Goal: Check status: Check status

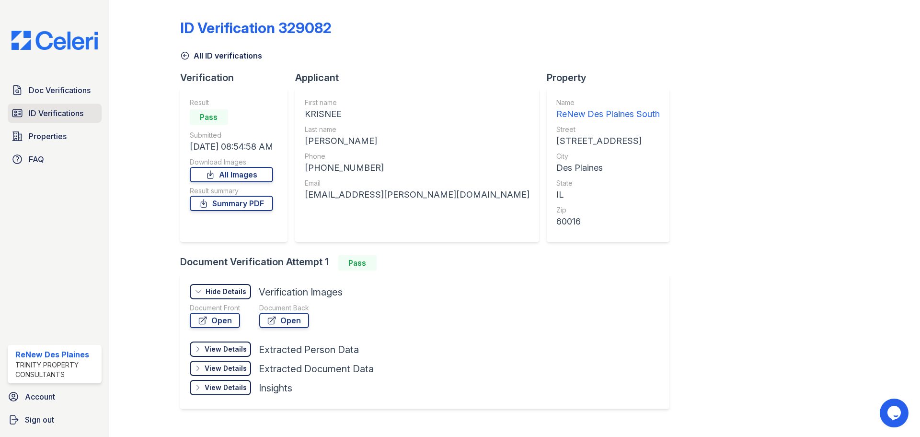
click at [67, 117] on span "ID Verifications" at bounding box center [56, 113] width 55 height 12
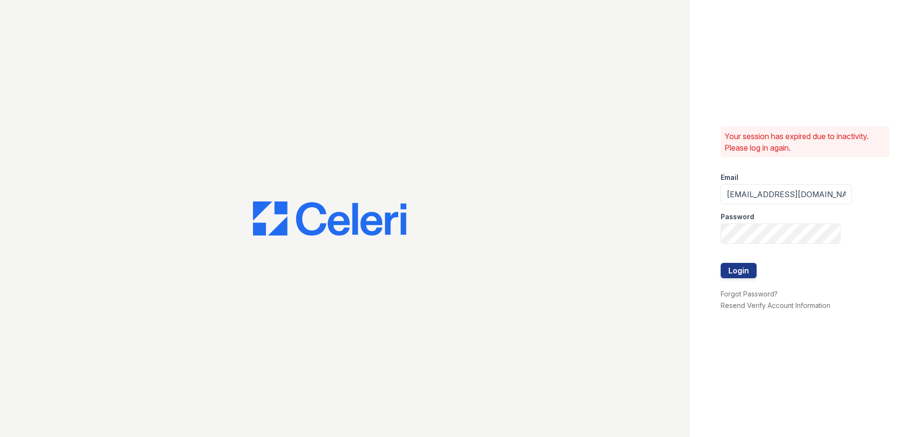
click at [753, 262] on div at bounding box center [786, 252] width 131 height 19
click at [749, 267] on button "Login" at bounding box center [739, 270] width 36 height 15
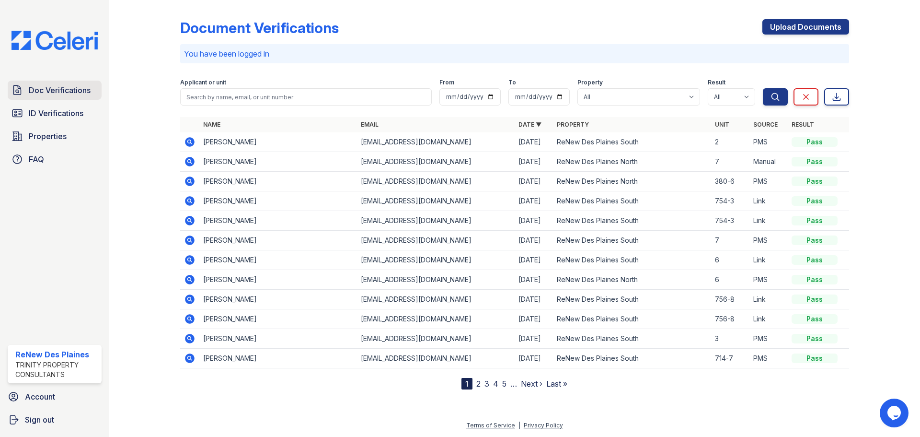
click at [44, 92] on span "Doc Verifications" at bounding box center [60, 90] width 62 height 12
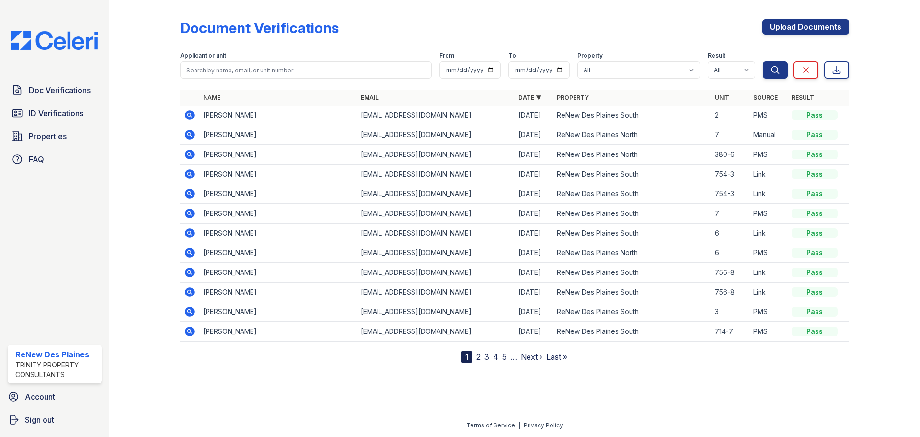
click at [197, 116] on td at bounding box center [189, 115] width 19 height 20
click at [192, 114] on icon at bounding box center [190, 115] width 10 height 10
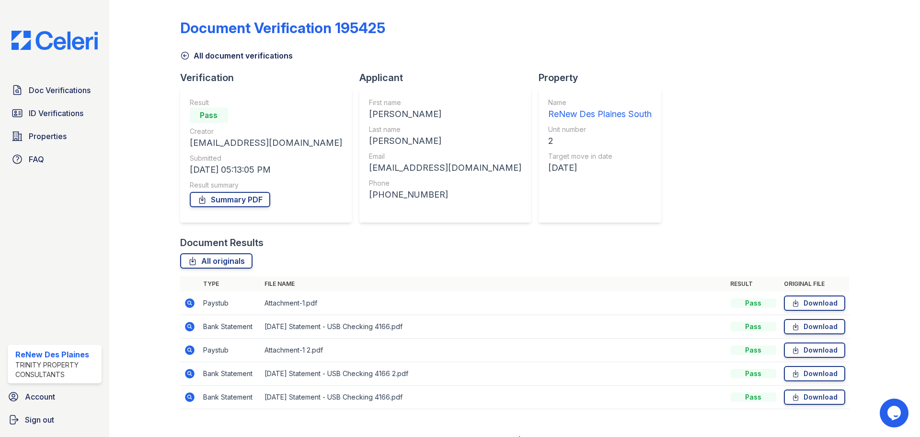
click at [187, 328] on icon at bounding box center [190, 327] width 10 height 10
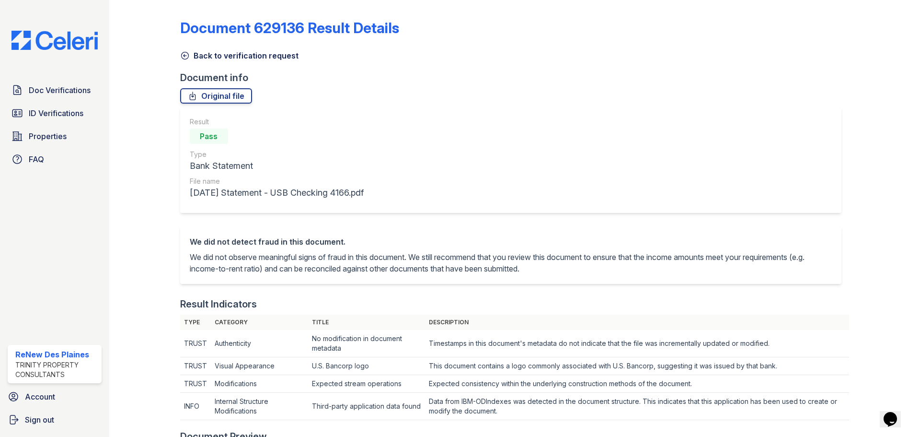
click at [187, 59] on icon at bounding box center [185, 56] width 10 height 10
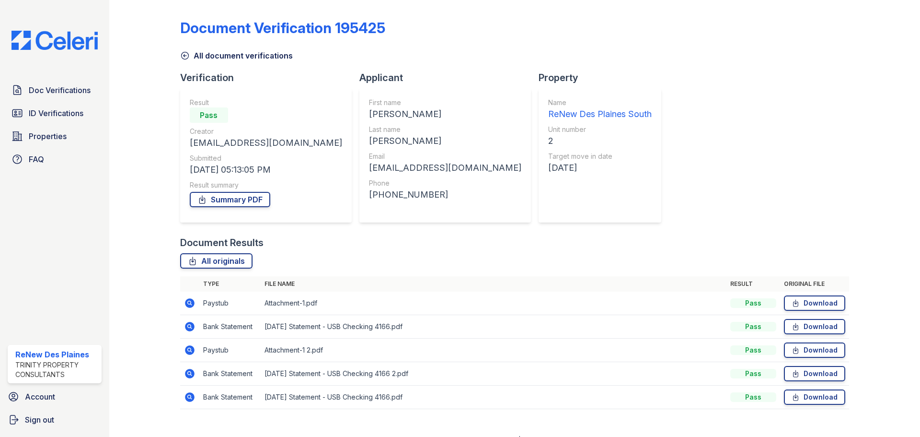
click at [182, 59] on icon at bounding box center [185, 56] width 10 height 10
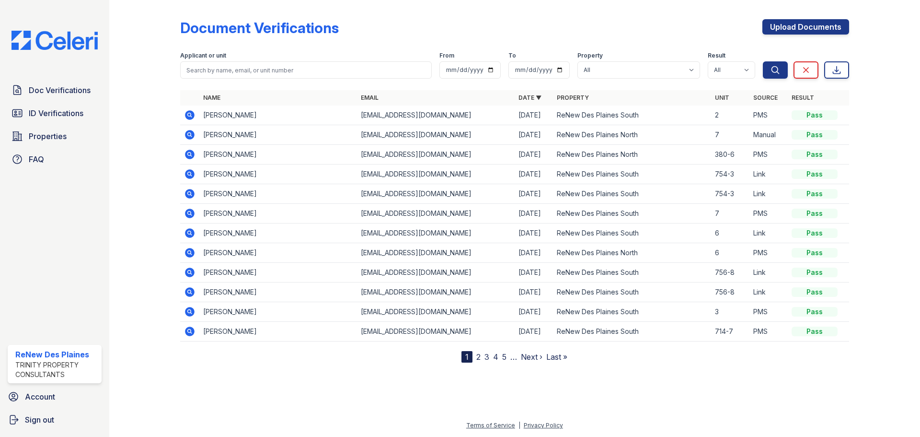
click at [194, 115] on icon at bounding box center [190, 115] width 10 height 10
